Goal: Information Seeking & Learning: Compare options

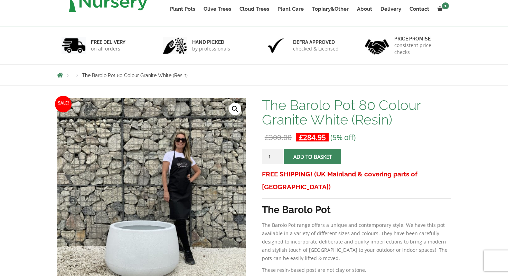
scroll to position [27, 0]
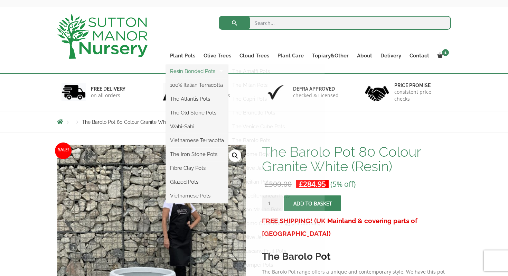
click at [195, 73] on link "Resin Bonded Pots" at bounding box center [197, 71] width 62 height 10
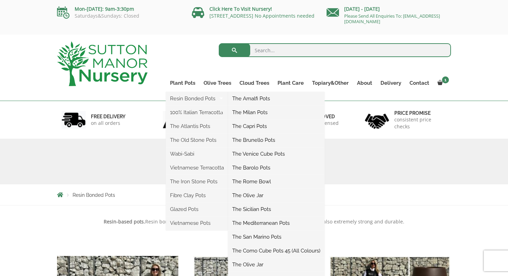
click at [257, 167] on link "The Barolo Pots" at bounding box center [276, 167] width 96 height 10
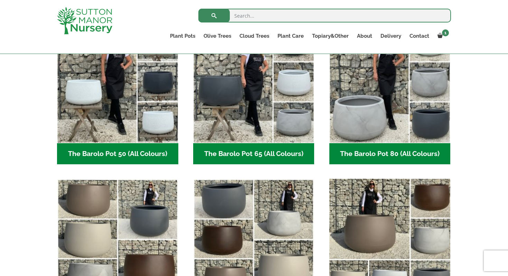
scroll to position [196, 0]
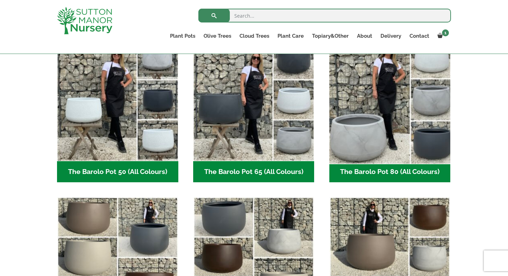
click at [373, 135] on img "Visit product category The Barolo Pot 80 (All Colours)" at bounding box center [389, 100] width 127 height 127
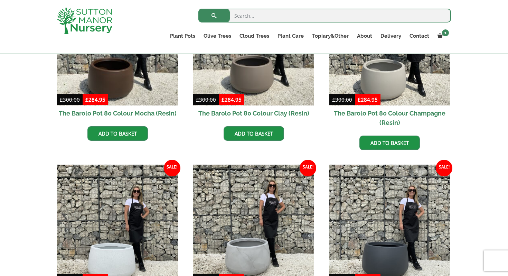
scroll to position [210, 0]
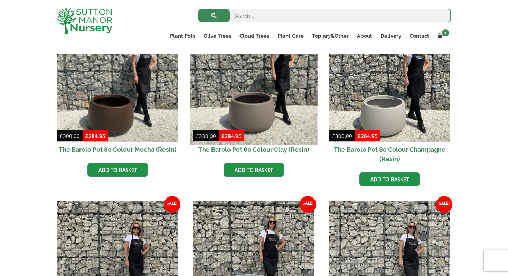
click at [261, 108] on img at bounding box center [253, 80] width 127 height 127
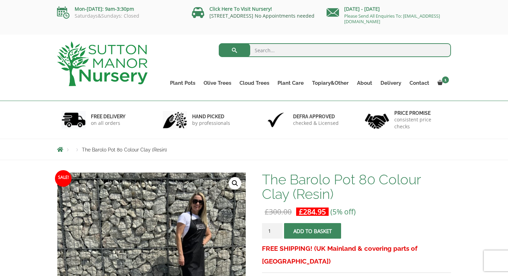
click at [218, 17] on link "[STREET_ADDRESS] No Appointments needed" at bounding box center [261, 15] width 105 height 7
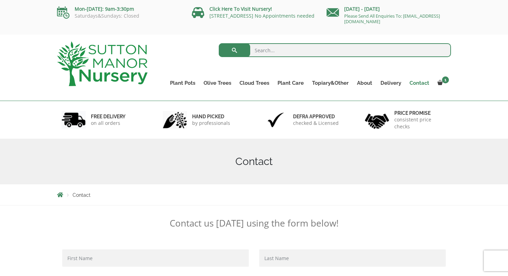
click at [418, 82] on link "Contact" at bounding box center [419, 83] width 28 height 10
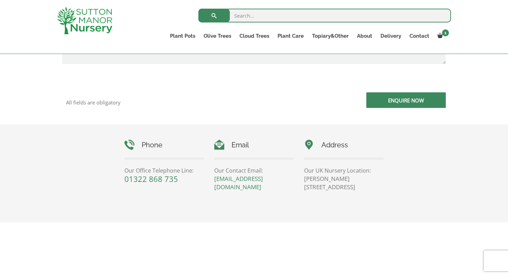
scroll to position [253, 0]
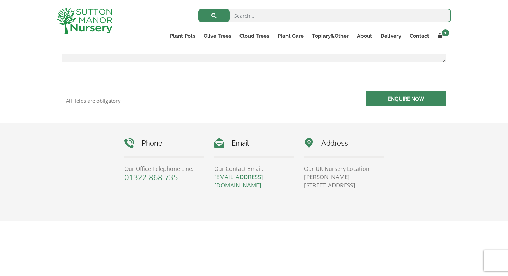
drag, startPoint x: 243, startPoint y: 187, endPoint x: 212, endPoint y: 178, distance: 32.6
click at [212, 178] on div "Email Our Contact Email: enquiries@suttonmanornursery.co.uk" at bounding box center [254, 163] width 90 height 51
copy link "[EMAIL_ADDRESS][DOMAIN_NAME]"
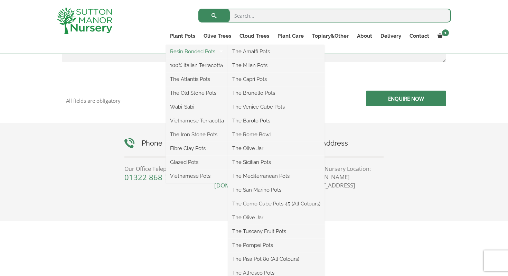
click at [194, 51] on link "Resin Bonded Pots" at bounding box center [197, 51] width 62 height 10
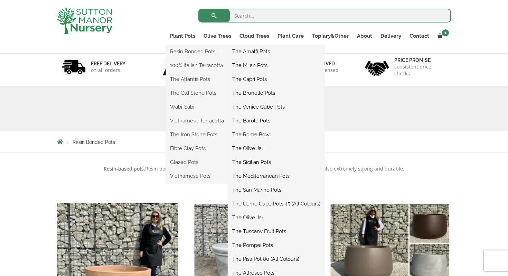
scroll to position [41, 0]
click at [258, 121] on link "The Barolo Pots" at bounding box center [276, 120] width 96 height 10
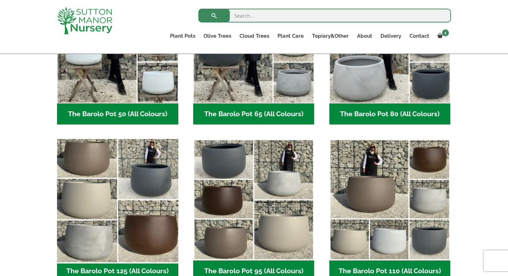
scroll to position [254, 0]
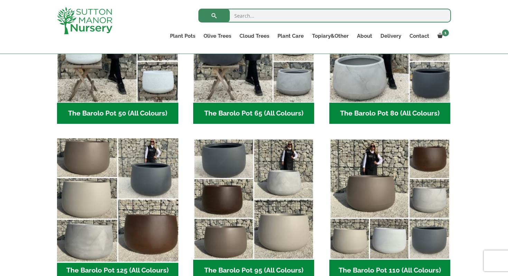
click at [119, 188] on img "Visit product category The Barolo Pot 125 (All Colours)" at bounding box center [117, 198] width 127 height 127
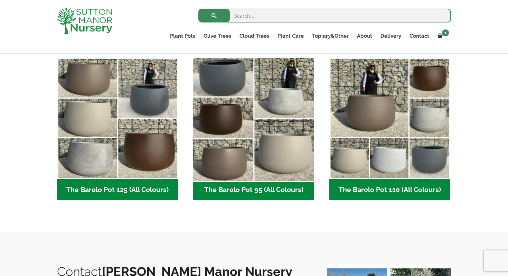
scroll to position [341, 0]
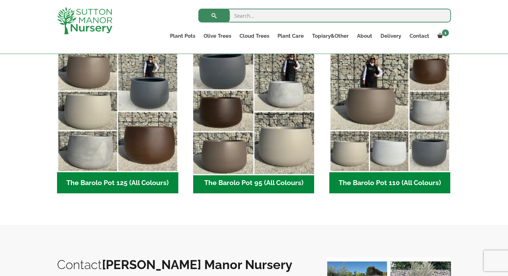
click at [262, 146] on img "Visit product category The Barolo Pot 95 (All Colours)" at bounding box center [253, 111] width 127 height 127
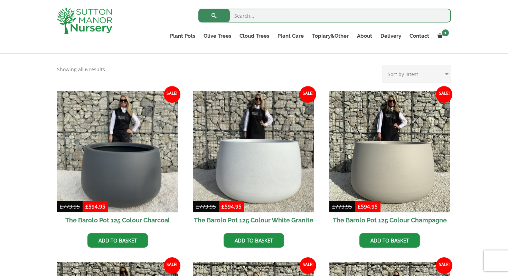
scroll to position [139, 0]
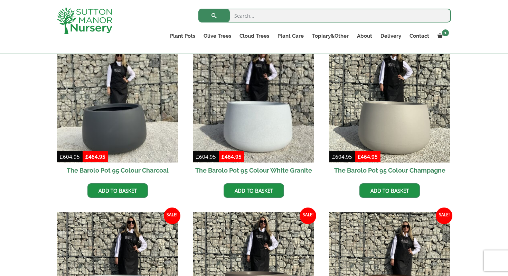
scroll to position [181, 0]
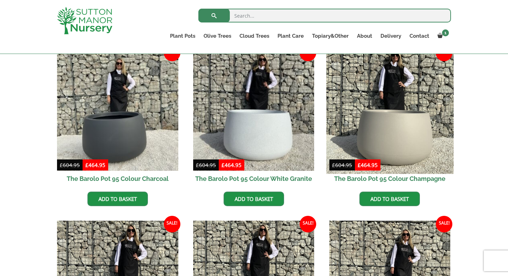
click at [398, 147] on img at bounding box center [389, 109] width 127 height 127
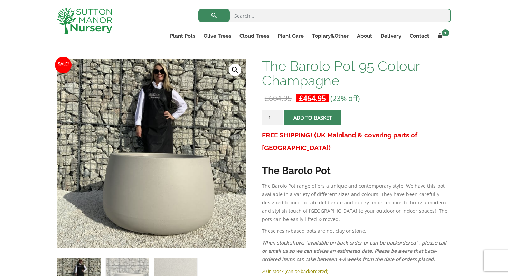
scroll to position [101, 0]
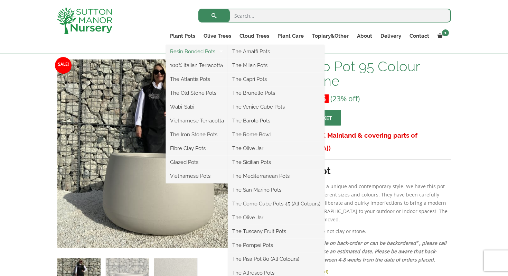
click at [201, 51] on link "Resin Bonded Pots" at bounding box center [197, 51] width 62 height 10
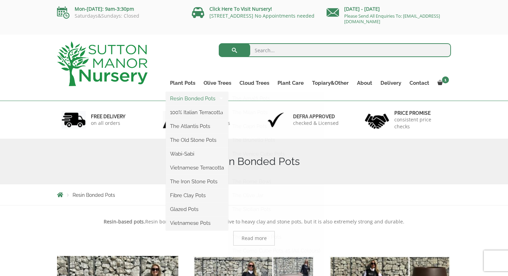
click at [195, 96] on link "Resin Bonded Pots" at bounding box center [197, 98] width 62 height 10
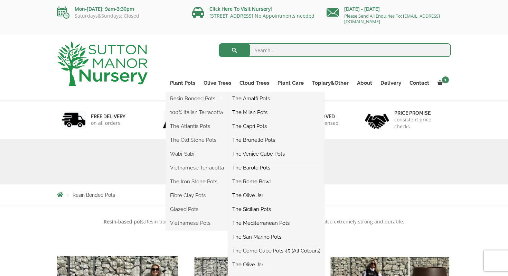
click at [256, 167] on link "The Barolo Pots" at bounding box center [276, 167] width 96 height 10
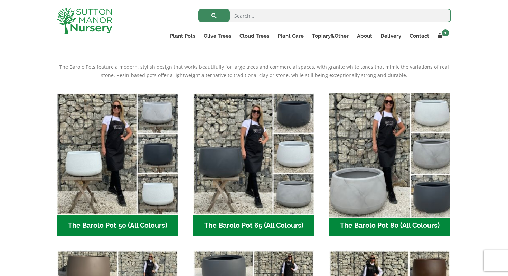
scroll to position [142, 0]
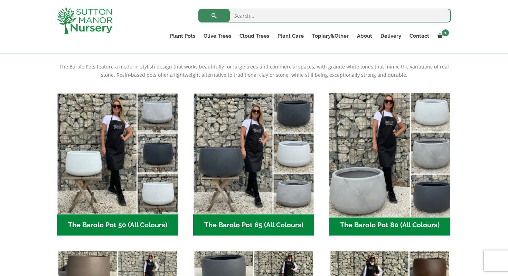
click at [374, 190] on img "Visit product category The Barolo Pot 80 (All Colours)" at bounding box center [389, 153] width 127 height 127
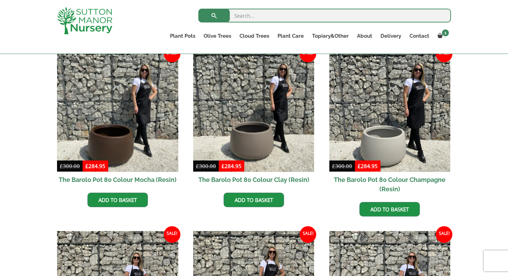
scroll to position [174, 0]
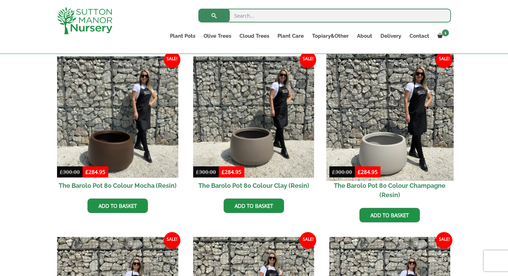
click at [400, 143] on img at bounding box center [389, 116] width 127 height 127
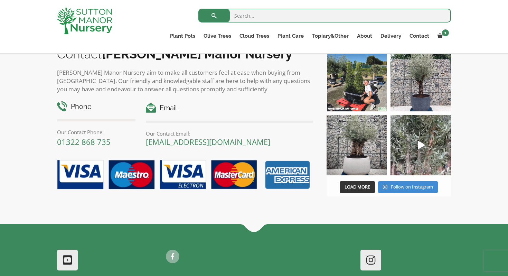
scroll to position [661, 0]
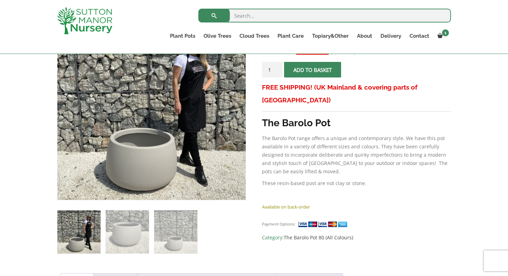
scroll to position [149, 0]
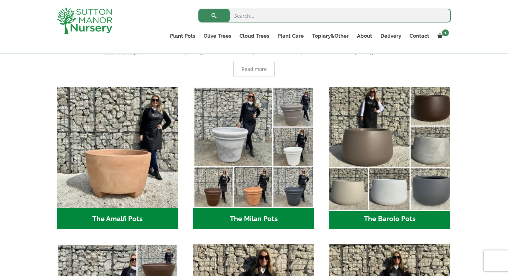
click at [375, 147] on img "Visit product category The Barolo Pots" at bounding box center [389, 147] width 127 height 127
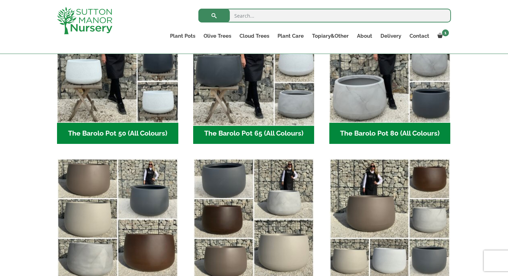
scroll to position [236, 0]
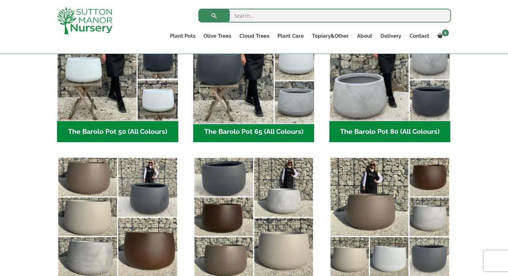
click at [241, 103] on img "Visit product category The Barolo Pot 65 (All Colours)" at bounding box center [253, 60] width 127 height 127
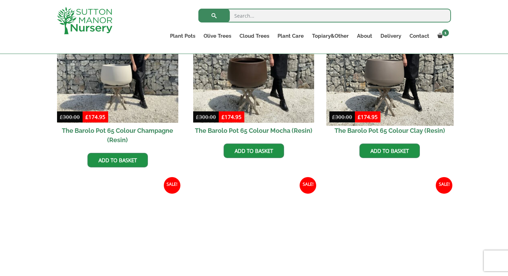
scroll to position [203, 0]
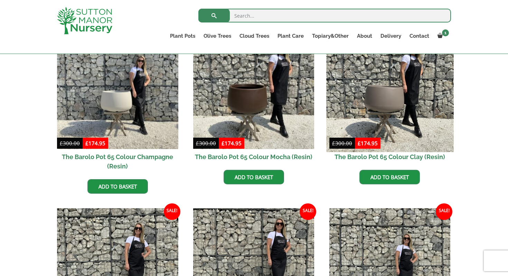
click at [378, 92] on img at bounding box center [389, 88] width 127 height 127
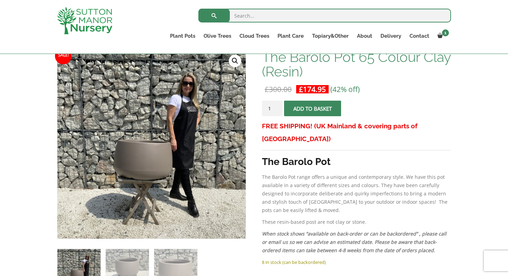
scroll to position [109, 0]
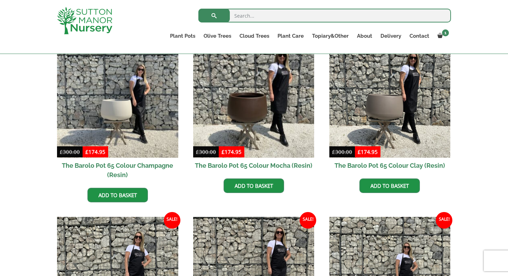
scroll to position [181, 0]
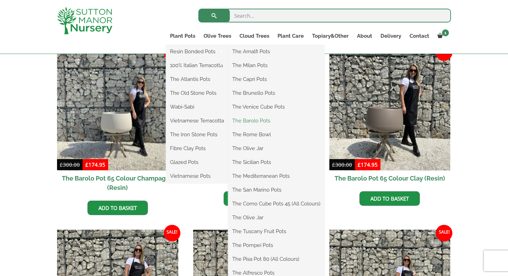
click at [258, 122] on link "The Barolo Pots" at bounding box center [276, 120] width 96 height 10
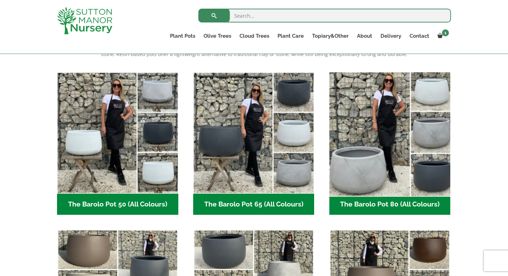
scroll to position [158, 0]
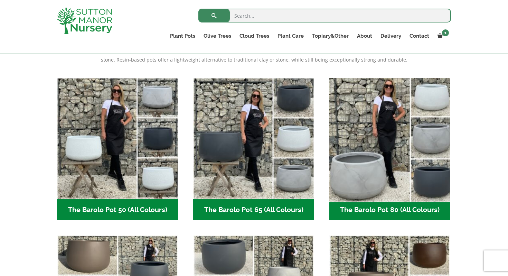
click at [379, 130] on img "Visit product category The Barolo Pot 80 (All Colours)" at bounding box center [389, 138] width 127 height 127
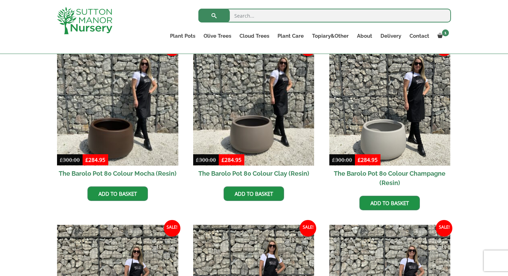
scroll to position [187, 0]
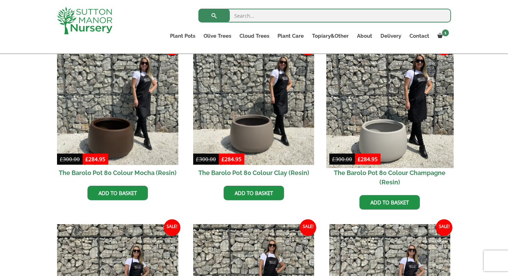
click at [384, 132] on img at bounding box center [389, 103] width 127 height 127
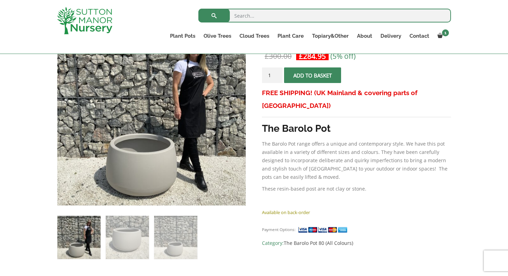
scroll to position [145, 0]
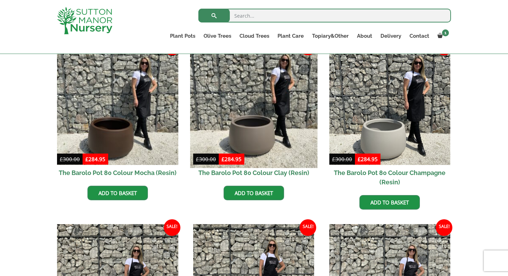
click at [261, 131] on img at bounding box center [253, 103] width 127 height 127
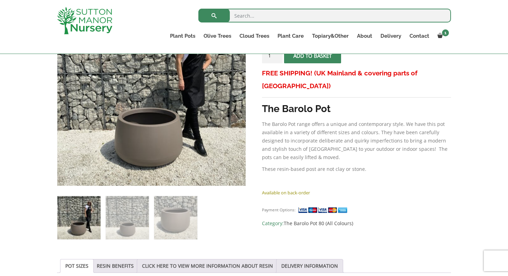
scroll to position [168, 0]
